Goal: Task Accomplishment & Management: Complete application form

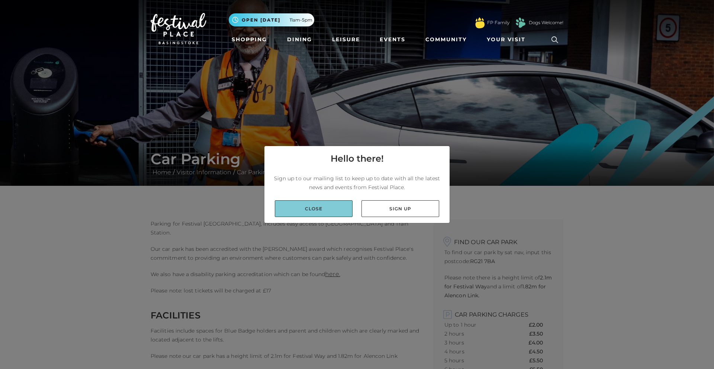
click at [335, 205] on link "Close" at bounding box center [314, 208] width 78 height 17
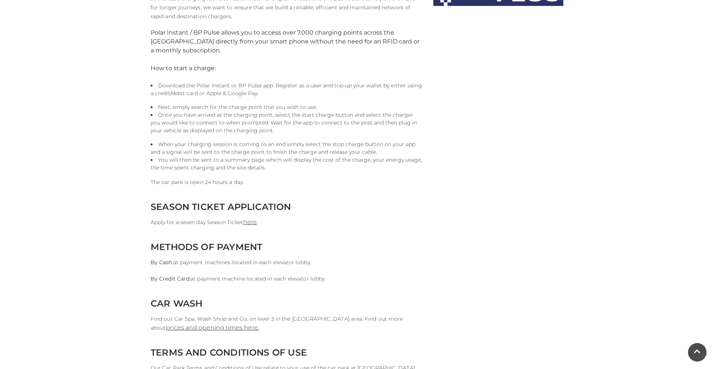
scroll to position [560, 0]
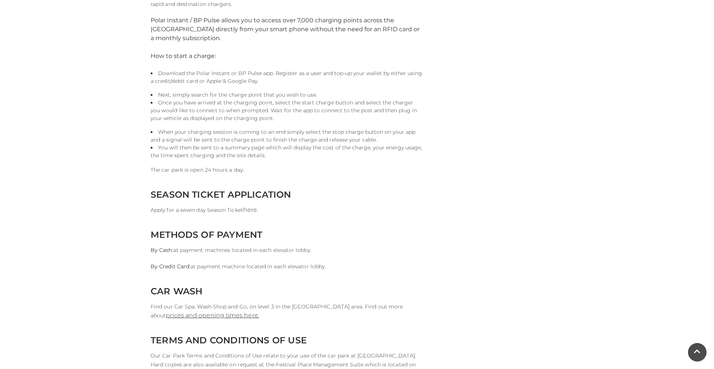
click at [251, 210] on link "here" at bounding box center [250, 209] width 14 height 7
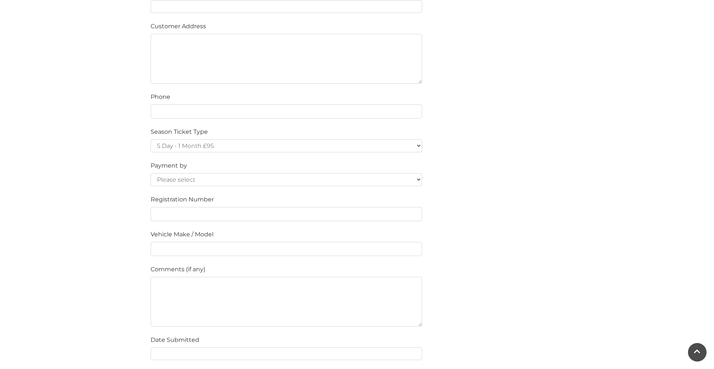
scroll to position [440, 0]
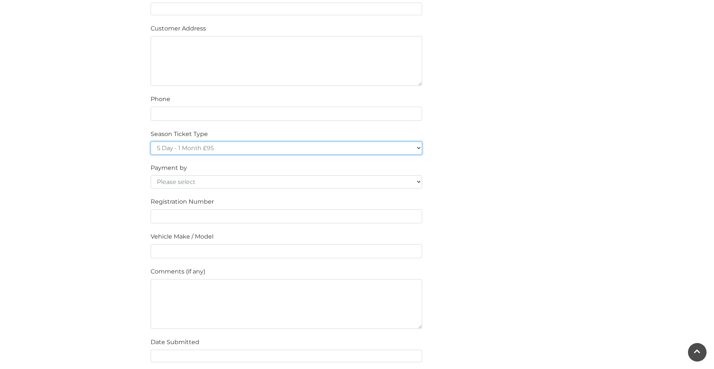
click at [196, 151] on select "5 Day - 1 Month £95 5 Day - 3 Months £270 (£90 a month standing order) 5 Day - …" at bounding box center [286, 148] width 271 height 13
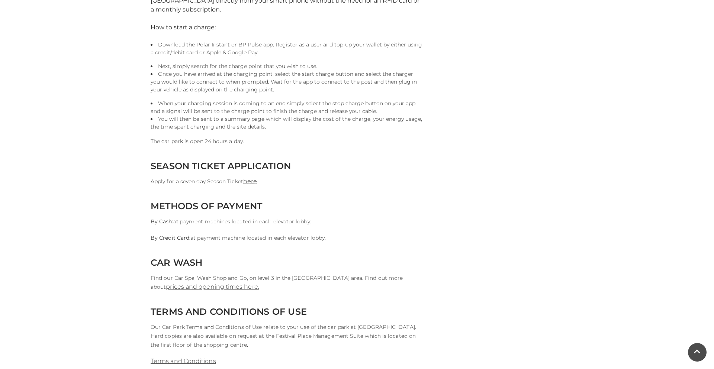
scroll to position [590, 0]
click at [252, 183] on link "here" at bounding box center [250, 180] width 14 height 7
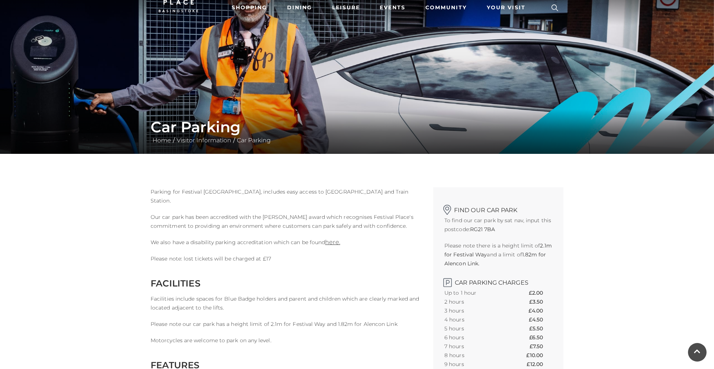
scroll to position [0, 0]
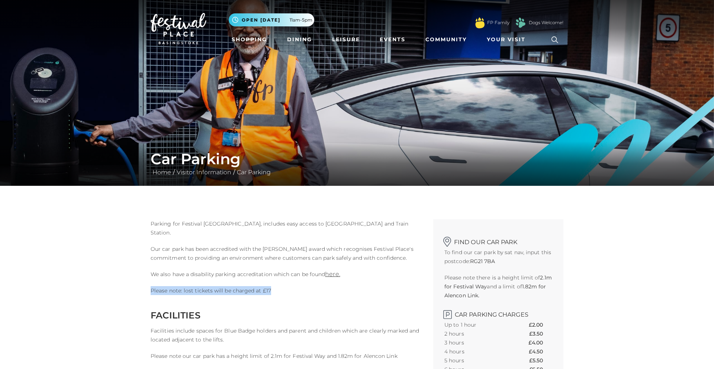
drag, startPoint x: 267, startPoint y: 290, endPoint x: 151, endPoint y: 290, distance: 115.6
click at [151, 290] on p "Please note: lost tickets will be charged at £17" at bounding box center [286, 290] width 271 height 9
copy p "Please note: lost tickets will be charged at £17"
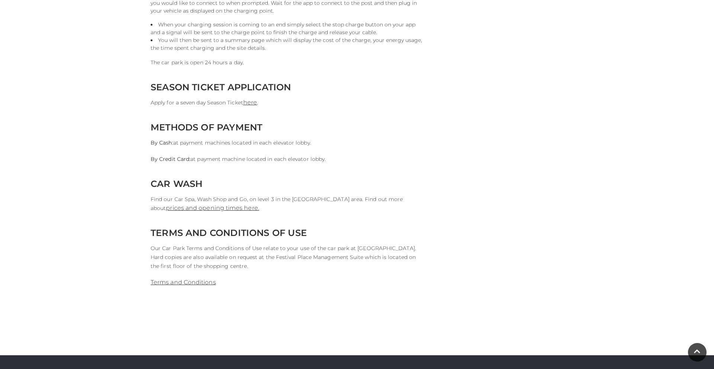
scroll to position [680, 0]
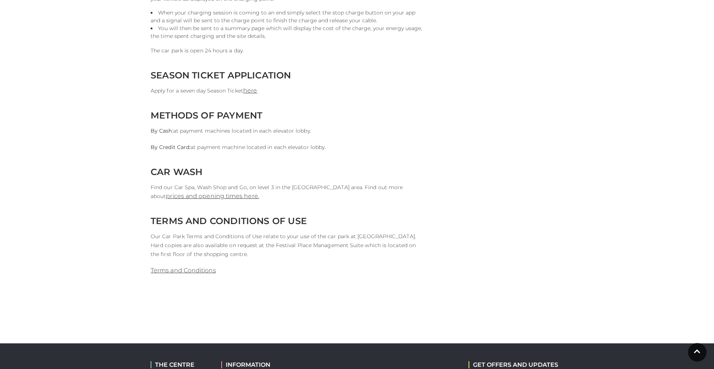
drag, startPoint x: 152, startPoint y: 131, endPoint x: 343, endPoint y: 148, distance: 192.0
copy div "By Cash: at payment machines located in each elevator lobby. By Credit Card: at…"
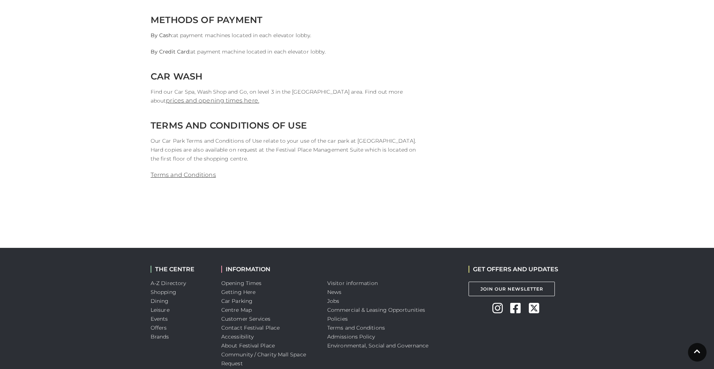
scroll to position [778, 0]
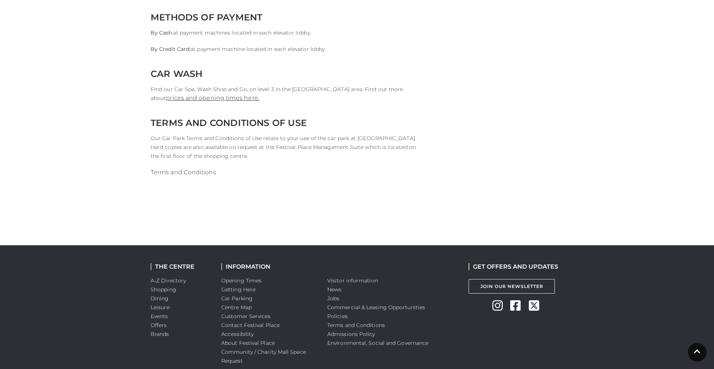
click at [164, 171] on link "Terms and Conditions" at bounding box center [183, 172] width 65 height 7
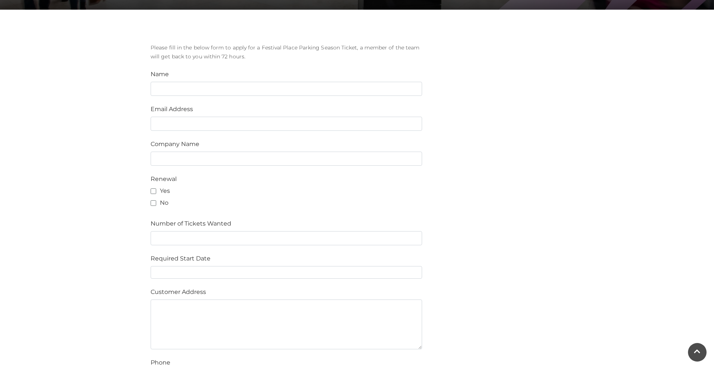
scroll to position [311, 0]
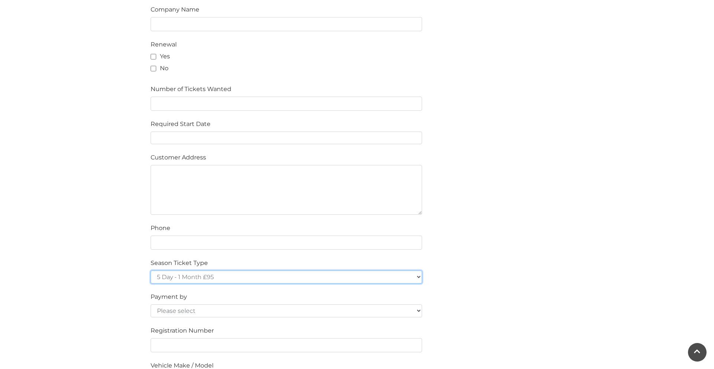
click at [191, 277] on select "5 Day - 1 Month £95 5 Day - 3 Months £270 (£90 a month standing order) 5 Day - …" at bounding box center [286, 277] width 271 height 13
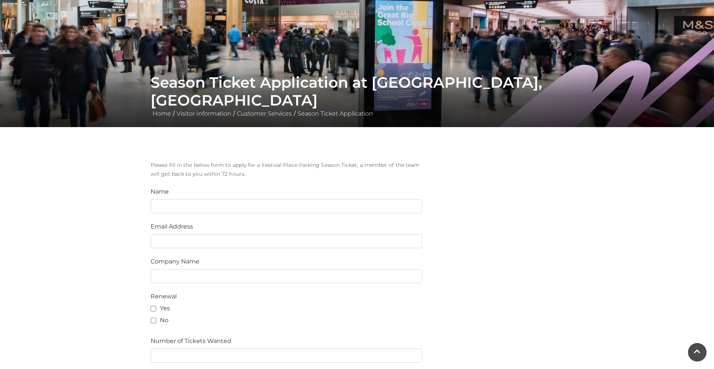
scroll to position [0, 0]
